Goal: Task Accomplishment & Management: Manage account settings

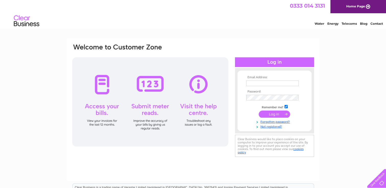
type input "carolinesmith2871@gmail.com"
click at [270, 117] on input "submit" at bounding box center [274, 114] width 31 height 7
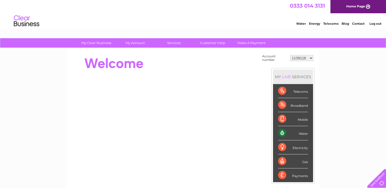
click at [312, 57] on select "1139116 30280316" at bounding box center [301, 58] width 23 height 6
click at [350, 62] on div "My Clear Business Login Details My Details My Preferences Link Account My Accou…" at bounding box center [193, 182] width 386 height 288
click at [308, 57] on select "1139116 30280316" at bounding box center [301, 58] width 23 height 6
select select "30280316"
click at [290, 55] on select "1139116 30280316" at bounding box center [301, 58] width 23 height 6
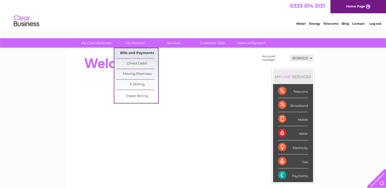
click at [137, 54] on link "Bills and Payments" at bounding box center [137, 53] width 42 height 10
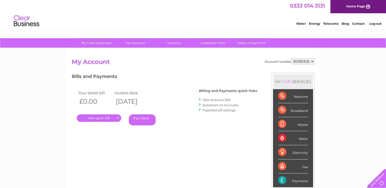
click at [303, 60] on select "1139116 30280316" at bounding box center [302, 61] width 23 height 6
select select "1139116"
click at [291, 58] on select "1139116 30280316" at bounding box center [302, 61] width 23 height 6
